Goal: Information Seeking & Learning: Learn about a topic

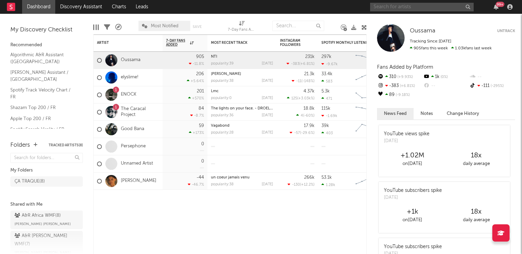
click at [405, 9] on input "text" at bounding box center [422, 7] width 104 height 9
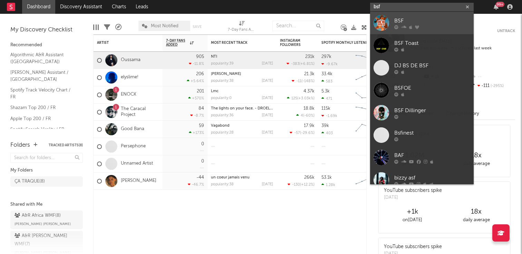
type input "bsf"
click at [394, 24] on link "BSF" at bounding box center [422, 23] width 104 height 22
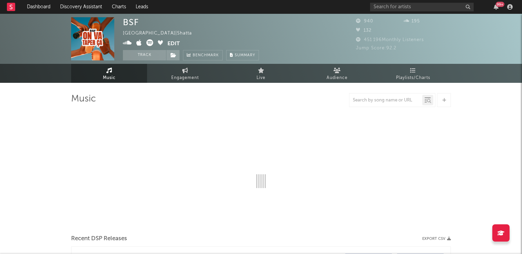
select select "1w"
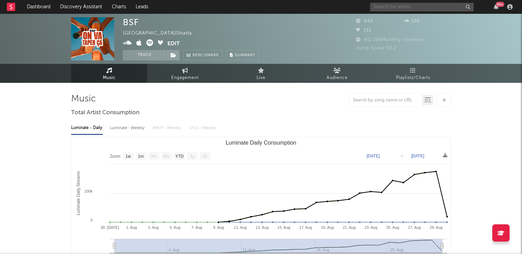
click at [391, 5] on input "text" at bounding box center [422, 7] width 104 height 9
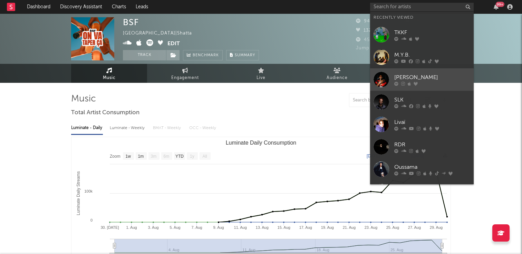
click at [397, 81] on icon at bounding box center [396, 83] width 4 height 4
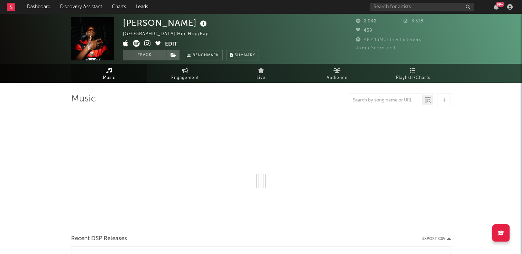
select select "1w"
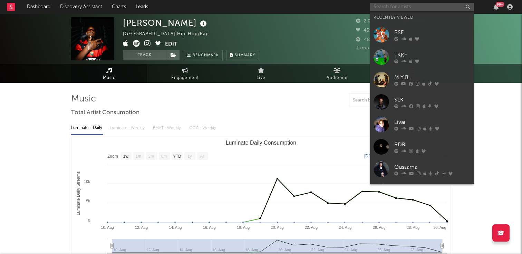
click at [407, 8] on input "text" at bounding box center [422, 7] width 104 height 9
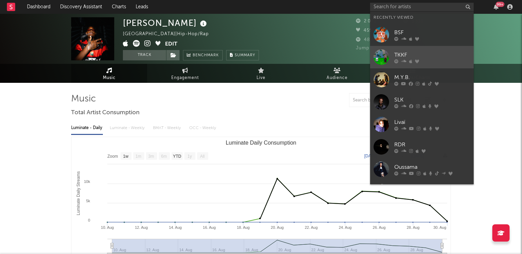
click at [411, 54] on div "TKKF" at bounding box center [432, 55] width 76 height 8
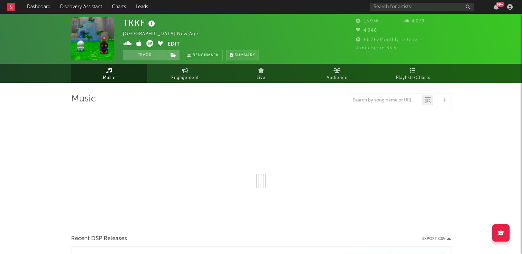
select select "6m"
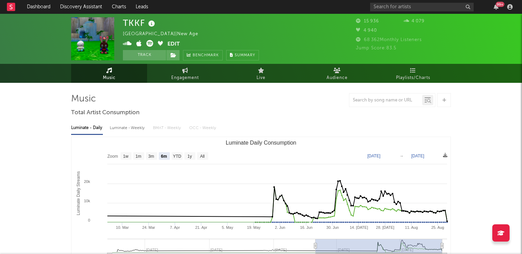
click at [15, 6] on rect at bounding box center [11, 7] width 8 height 8
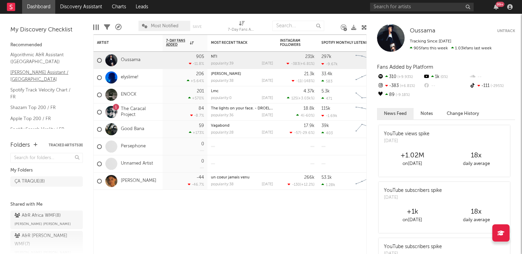
click at [44, 70] on link "Nielsen Assistant / France" at bounding box center [43, 76] width 66 height 14
click at [48, 56] on link "Algorithmic A&R Assistant (France)" at bounding box center [43, 58] width 66 height 14
click at [37, 126] on link "Spotify Search Virality / FR" at bounding box center [43, 130] width 66 height 8
click at [35, 115] on link "Apple Top 200 / FR" at bounding box center [43, 119] width 66 height 8
click at [49, 104] on link "Shazam Top 200 / FR" at bounding box center [43, 108] width 66 height 8
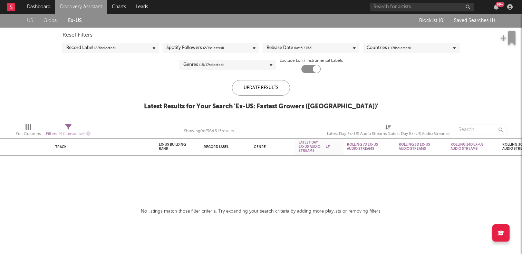
click at [52, 17] on link "Global" at bounding box center [51, 21] width 14 height 9
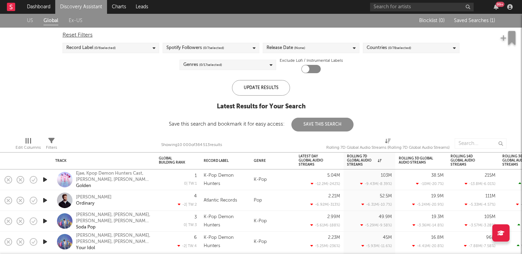
click at [73, 18] on link "Ex-US" at bounding box center [76, 21] width 14 height 9
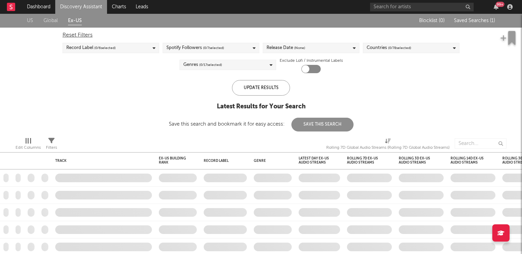
checkbox input "true"
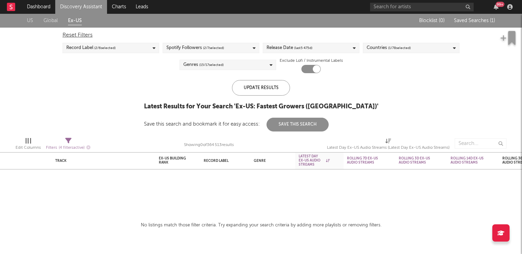
click at [231, 66] on div "Genres ( 15 / 17 selected)" at bounding box center [228, 65] width 97 height 10
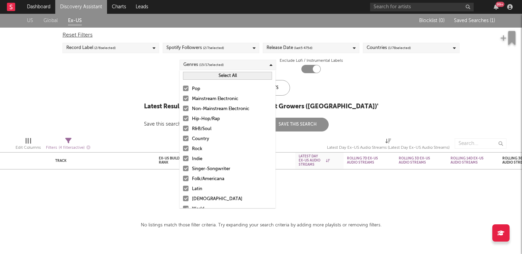
click at [231, 66] on div "Genres ( 15 / 17 selected)" at bounding box center [228, 65] width 97 height 10
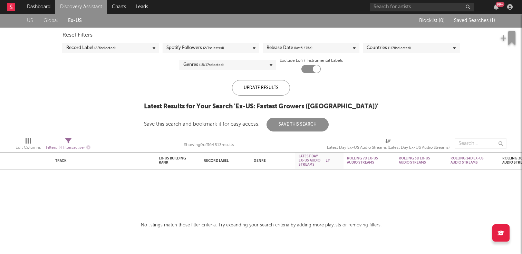
click at [248, 223] on div "No listings match those filter criteria. Try expanding your search criteria by …" at bounding box center [261, 225] width 241 height 8
click at [316, 127] on button "Save This Search" at bounding box center [298, 125] width 62 height 14
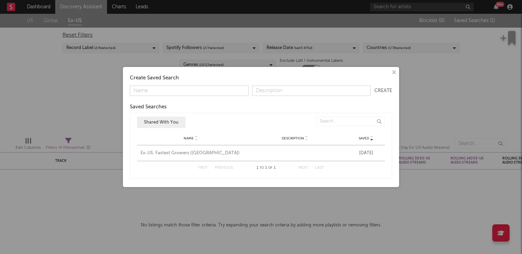
click at [395, 69] on button "×" at bounding box center [394, 73] width 8 height 8
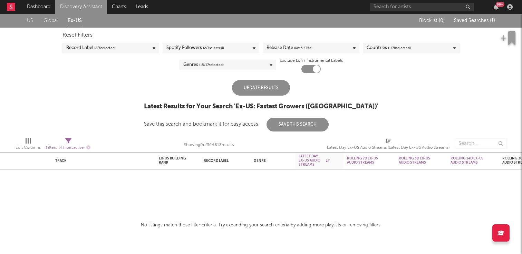
click at [266, 90] on div "Update Results" at bounding box center [261, 88] width 58 height 16
click at [395, 51] on span "( 1 / 78 selected)" at bounding box center [399, 48] width 23 height 8
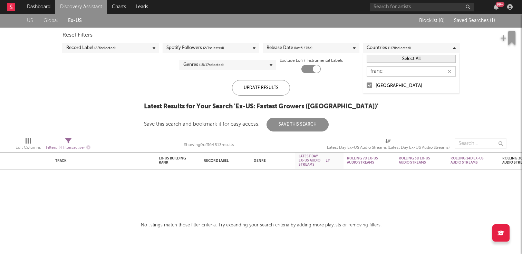
type input "franc"
click at [382, 84] on div "[GEOGRAPHIC_DATA]" at bounding box center [416, 86] width 80 height 8
click at [367, 84] on input "[GEOGRAPHIC_DATA]" at bounding box center [367, 86] width 0 height 8
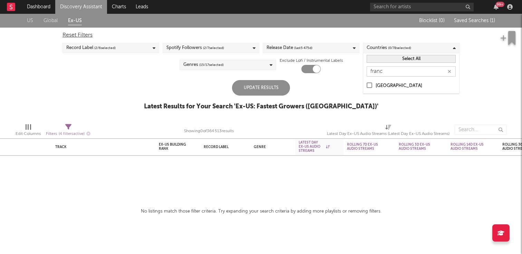
click at [382, 84] on div "[GEOGRAPHIC_DATA]" at bounding box center [416, 86] width 80 height 8
click at [367, 84] on input "[GEOGRAPHIC_DATA]" at bounding box center [367, 86] width 0 height 8
click at [392, 104] on div "US Global Ex-US Blocklist ( 0 ) Saved Searches ( 1 ) Reset Filters Record Label…" at bounding box center [261, 66] width 522 height 104
click at [314, 69] on div at bounding box center [317, 69] width 8 height 8
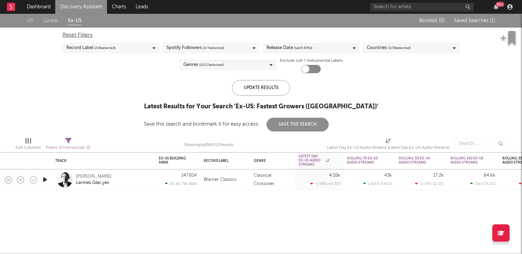
click at [314, 69] on div at bounding box center [310, 69] width 19 height 8
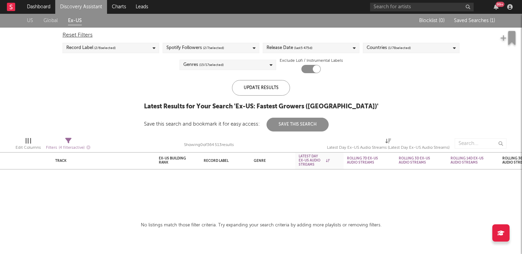
click at [32, 19] on link "US" at bounding box center [30, 21] width 6 height 9
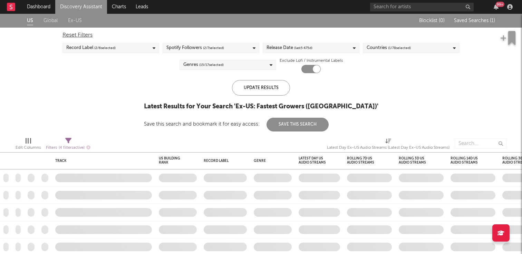
checkbox input "false"
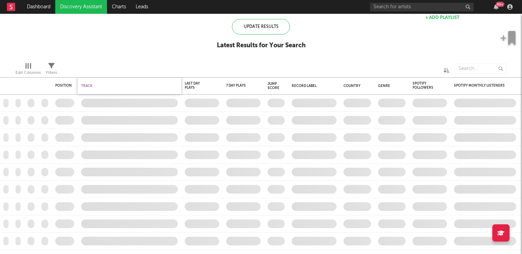
checkbox input "true"
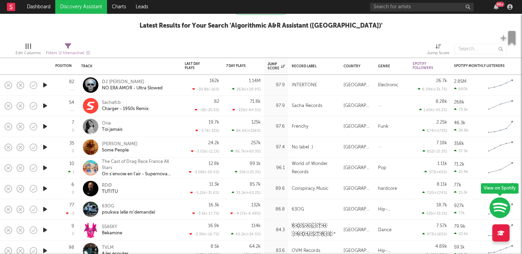
click at [44, 147] on icon "button" at bounding box center [44, 147] width 7 height 9
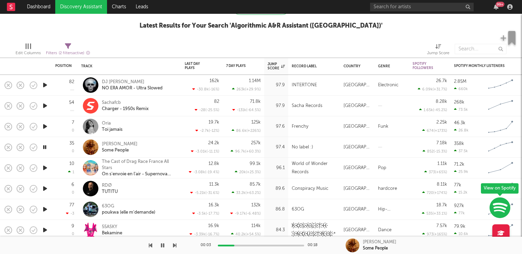
click at [45, 165] on icon "button" at bounding box center [44, 168] width 7 height 9
click at [47, 186] on icon "button" at bounding box center [44, 188] width 7 height 9
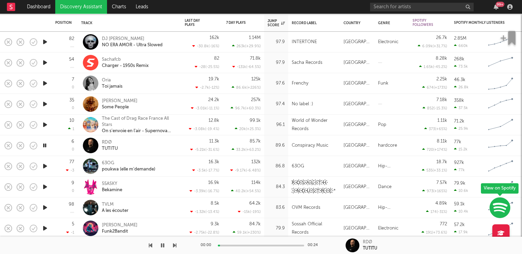
click at [47, 165] on icon "button" at bounding box center [44, 166] width 7 height 9
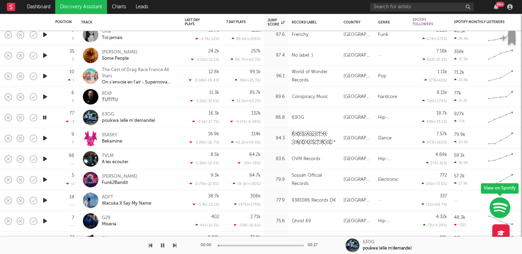
click at [47, 161] on icon "button" at bounding box center [44, 159] width 7 height 9
click at [46, 180] on icon "button" at bounding box center [44, 179] width 7 height 9
click at [47, 199] on icon "button" at bounding box center [44, 200] width 7 height 9
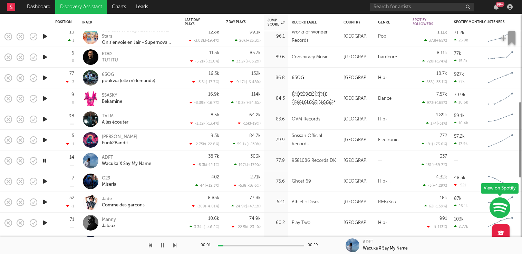
click at [45, 206] on icon "button" at bounding box center [44, 202] width 7 height 9
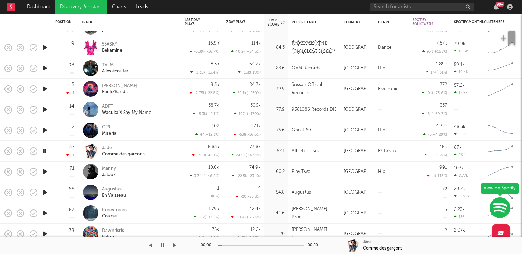
click at [44, 193] on icon "button" at bounding box center [44, 192] width 7 height 9
click at [45, 212] on icon "button" at bounding box center [44, 213] width 7 height 9
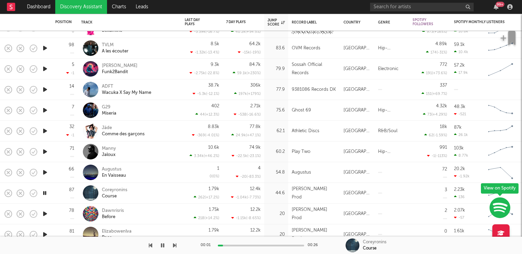
click at [45, 213] on icon "button" at bounding box center [44, 214] width 7 height 9
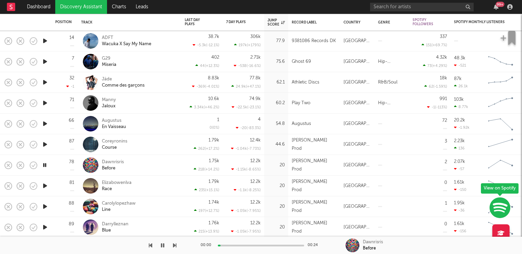
click at [47, 185] on icon "button" at bounding box center [44, 186] width 7 height 9
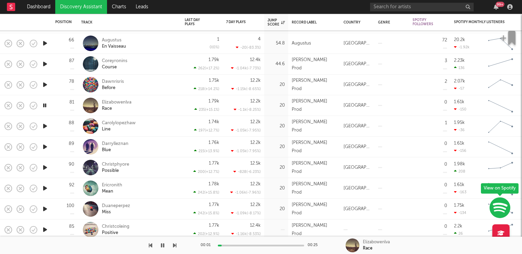
click at [47, 185] on icon "button" at bounding box center [44, 188] width 7 height 9
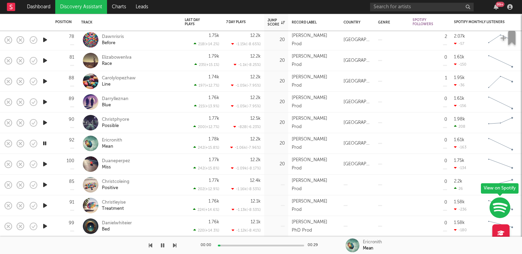
click at [45, 226] on icon "button" at bounding box center [44, 226] width 7 height 9
click at [45, 204] on icon "button" at bounding box center [44, 205] width 7 height 9
click at [47, 162] on icon "button" at bounding box center [44, 164] width 7 height 9
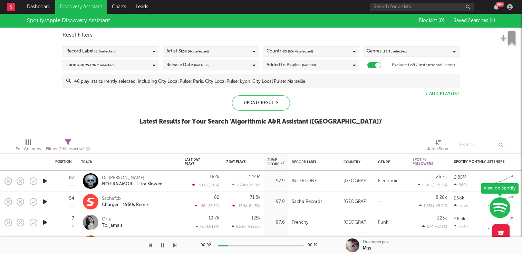
click at [45, 180] on icon "button" at bounding box center [44, 181] width 7 height 9
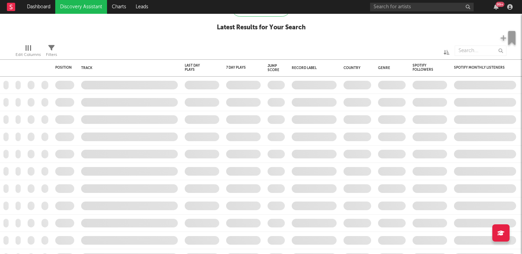
checkbox input "true"
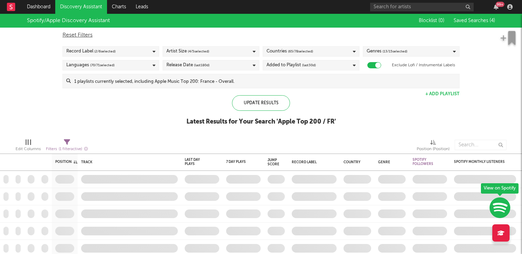
checkbox input "true"
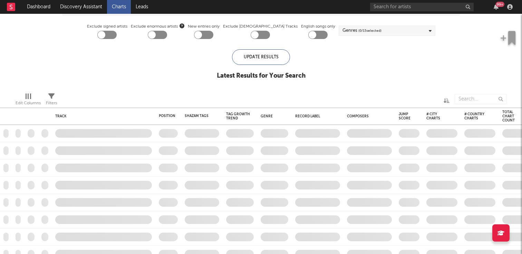
checkbox input "true"
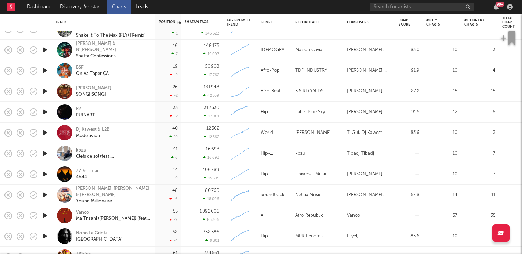
click at [45, 156] on icon "button" at bounding box center [44, 153] width 7 height 9
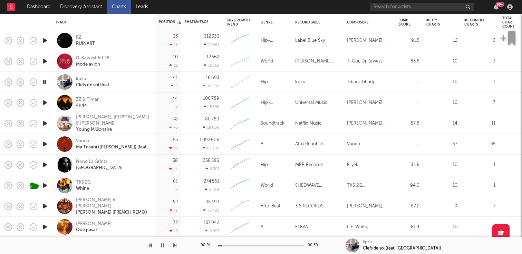
click at [46, 144] on icon "button" at bounding box center [44, 144] width 7 height 9
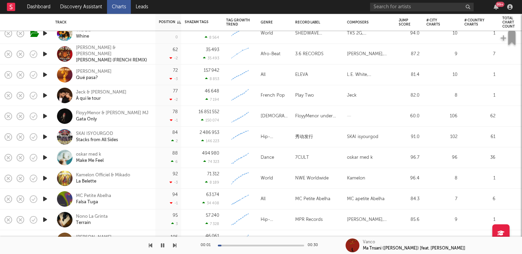
click at [44, 154] on icon "button" at bounding box center [44, 157] width 7 height 9
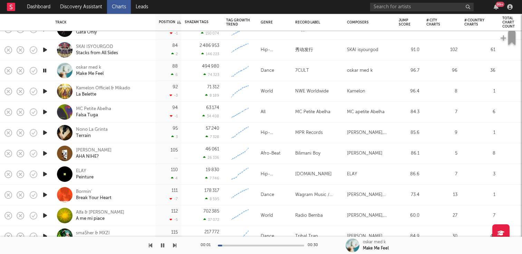
click at [44, 173] on icon "button" at bounding box center [44, 174] width 7 height 9
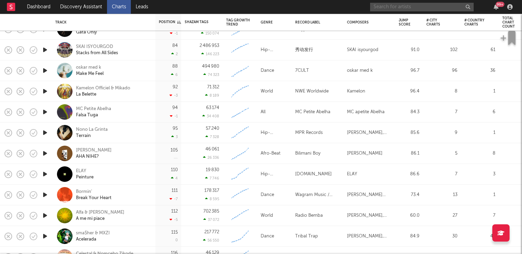
click at [398, 4] on input "text" at bounding box center [422, 7] width 104 height 9
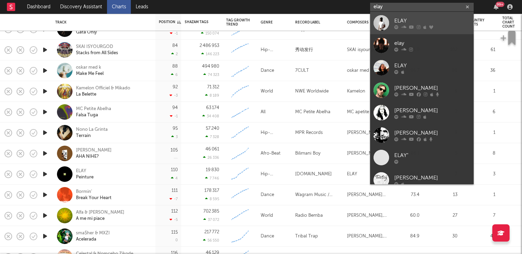
type input "elay"
click at [415, 20] on div "ELAY" at bounding box center [432, 21] width 76 height 8
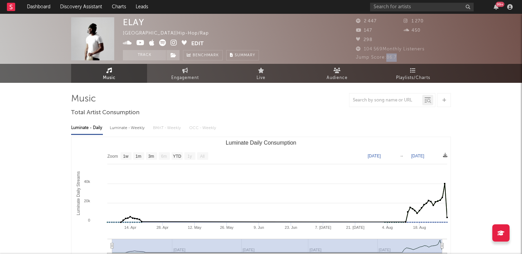
drag, startPoint x: 388, startPoint y: 57, endPoint x: 407, endPoint y: 57, distance: 19.0
click at [407, 57] on div "Jump Score: 86.7" at bounding box center [403, 58] width 95 height 8
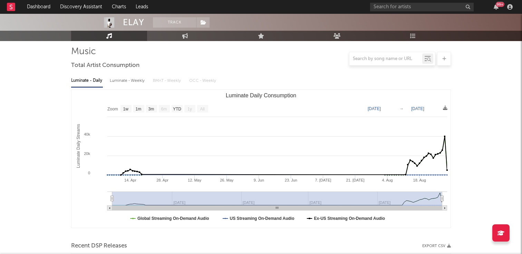
scroll to position [48, 0]
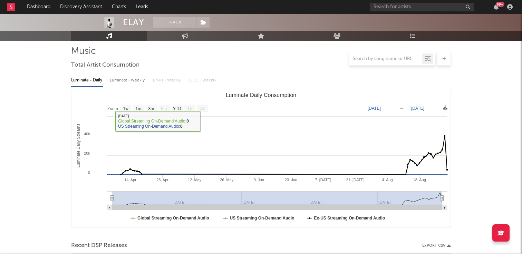
click at [125, 106] on text "1w" at bounding box center [126, 108] width 6 height 5
select select "1w"
type input "[DATE]"
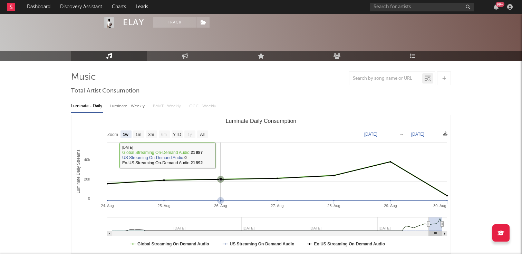
scroll to position [19, 0]
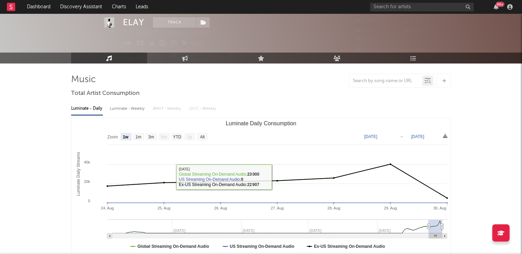
click at [325, 100] on div "Luminate - Daily Luminate - Weekly BMAT - Weekly OCC - Weekly Zoom 1w 1m 3m 6m …" at bounding box center [261, 178] width 380 height 158
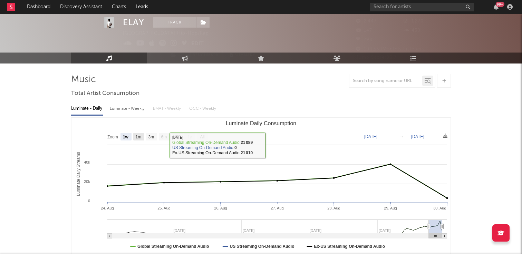
click at [138, 137] on text "1m" at bounding box center [139, 137] width 6 height 5
select select "1m"
type input "[DATE]"
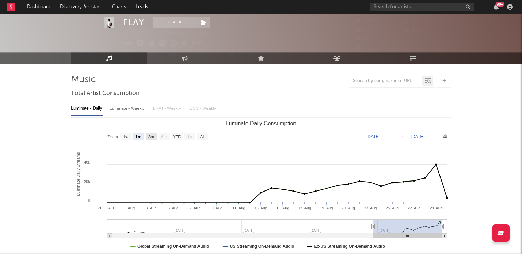
click at [152, 135] on text "3m" at bounding box center [151, 137] width 6 height 5
select select "3m"
type input "[DATE]"
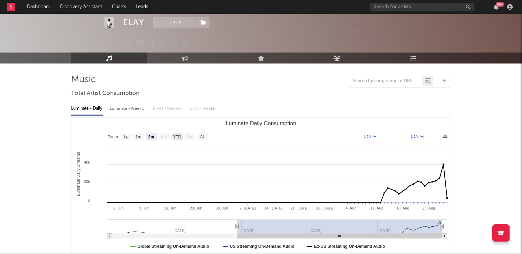
click at [175, 135] on text "YTD" at bounding box center [177, 137] width 8 height 5
select select "YTD"
type input "[DATE]"
